Goal: Task Accomplishment & Management: Complete application form

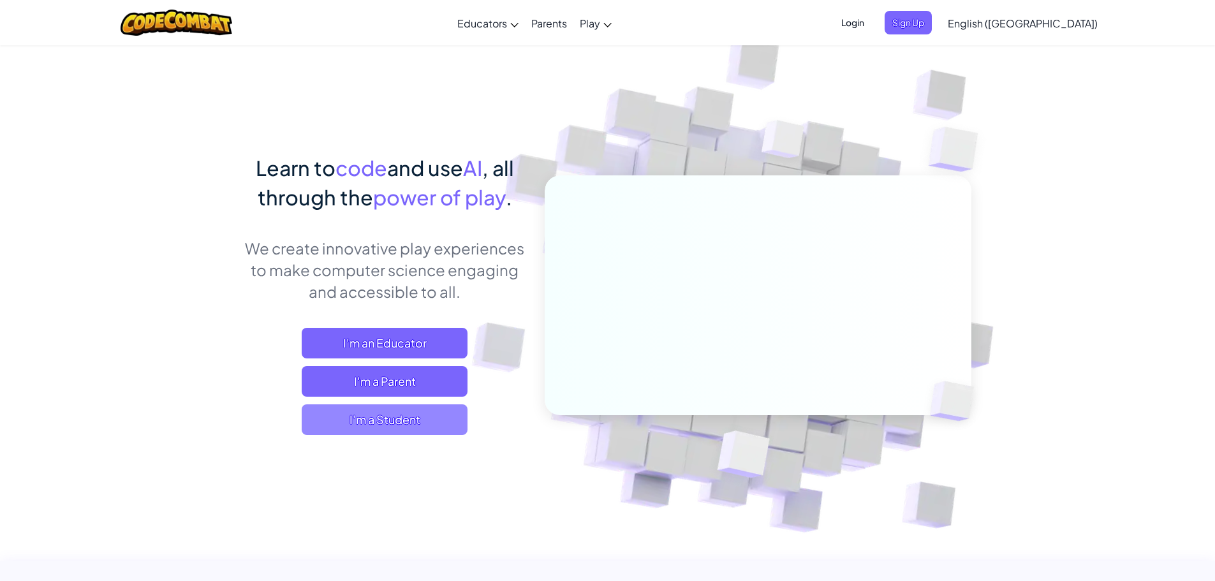
click at [416, 423] on span "I'm a Student" at bounding box center [385, 419] width 166 height 31
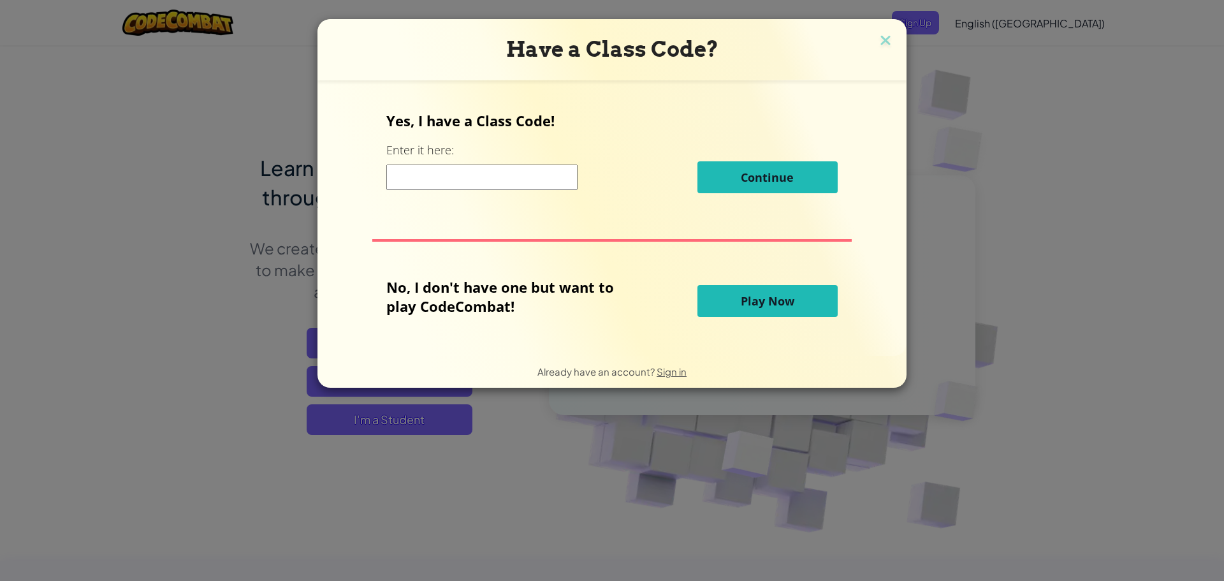
click at [525, 191] on div "Continue" at bounding box center [611, 177] width 451 height 32
type input "classboyboat"
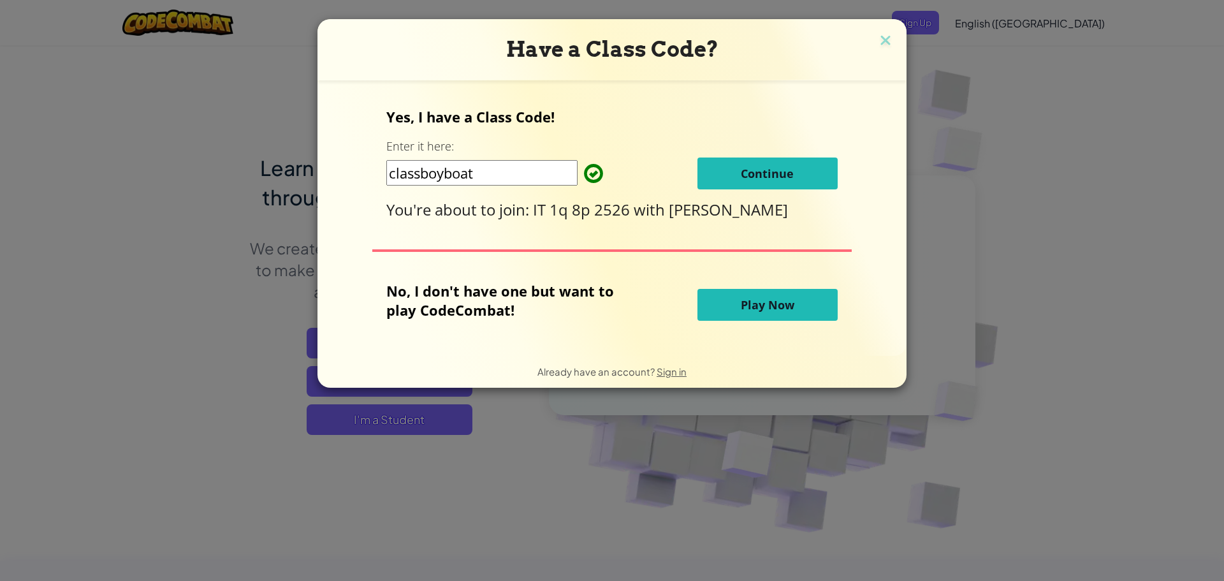
click at [768, 179] on span "Continue" at bounding box center [767, 173] width 53 height 15
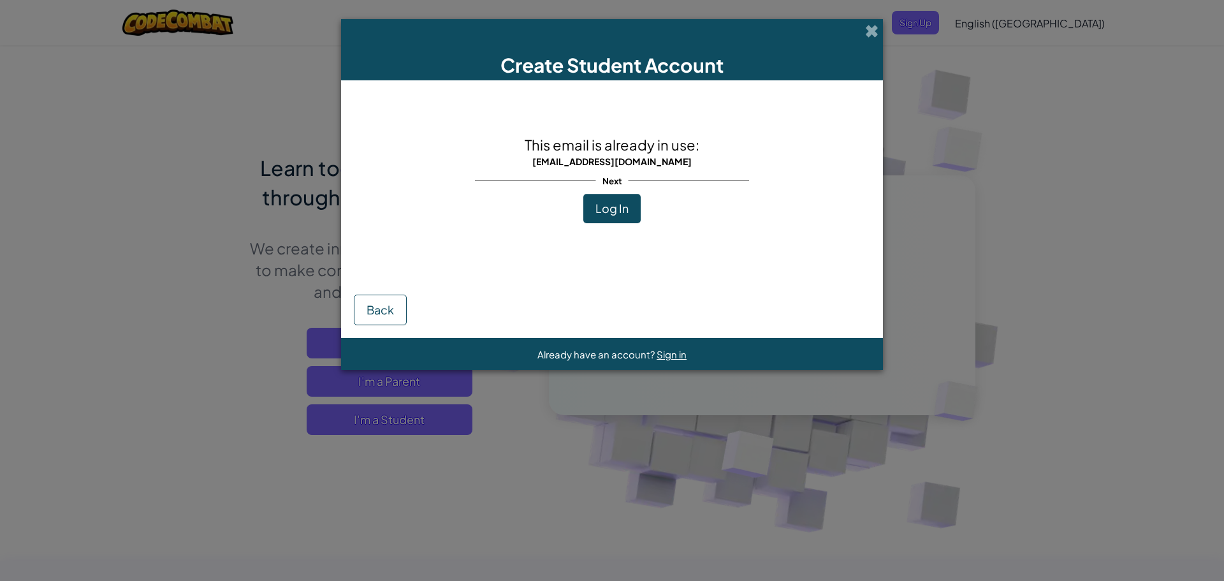
click at [876, 42] on div "Create Student Account" at bounding box center [612, 49] width 542 height 61
click at [375, 311] on span "Back" at bounding box center [380, 309] width 27 height 15
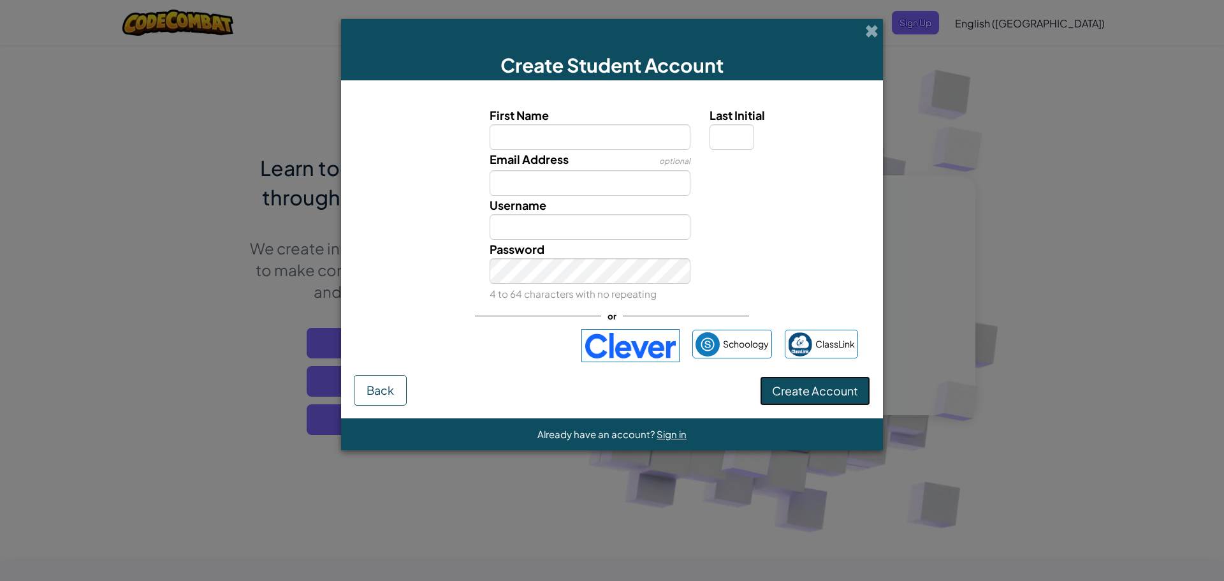
click at [840, 383] on button "Create Account" at bounding box center [815, 390] width 110 height 29
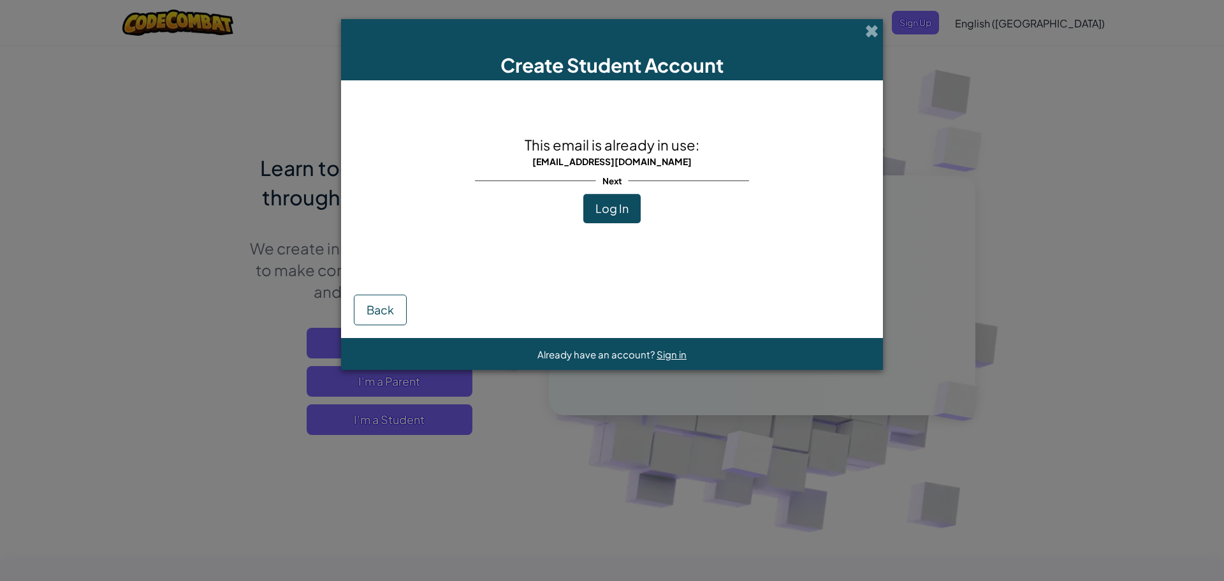
click at [608, 202] on span "Log In" at bounding box center [611, 208] width 33 height 15
